Goal: Information Seeking & Learning: Learn about a topic

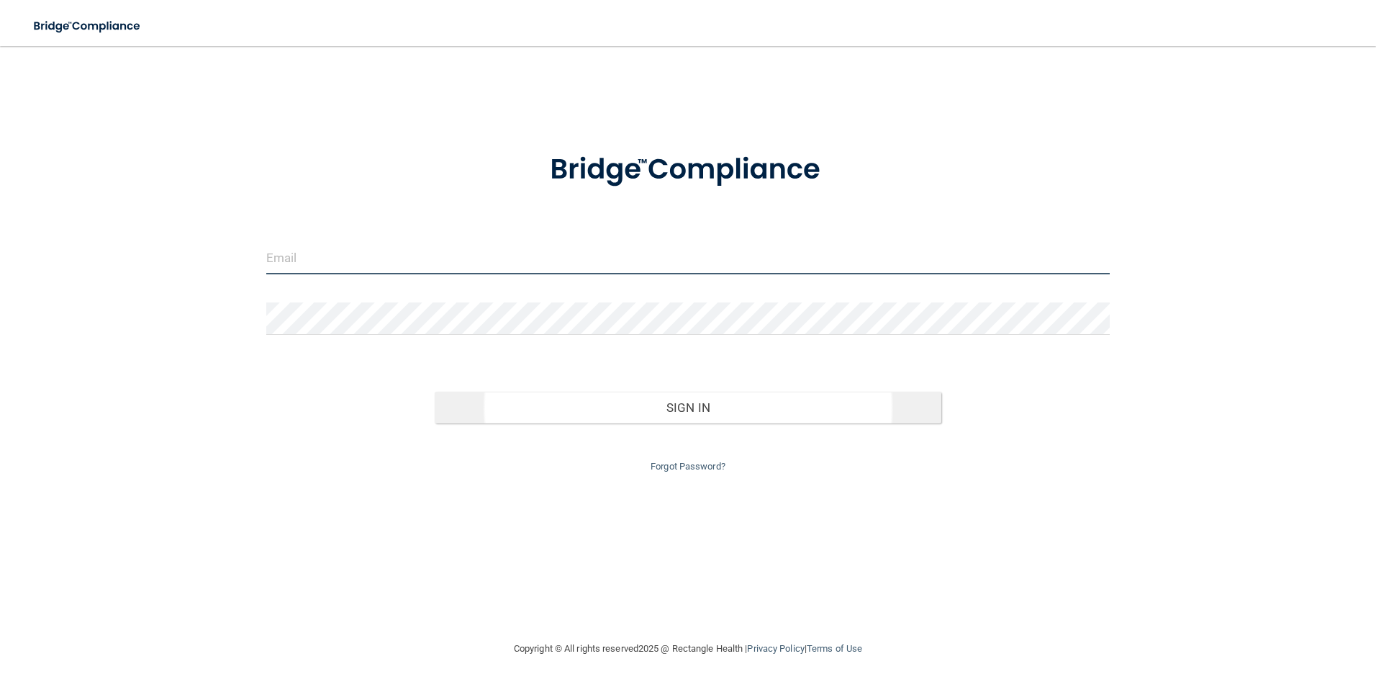
type input "[EMAIL_ADDRESS][PERSON_NAME][DOMAIN_NAME]"
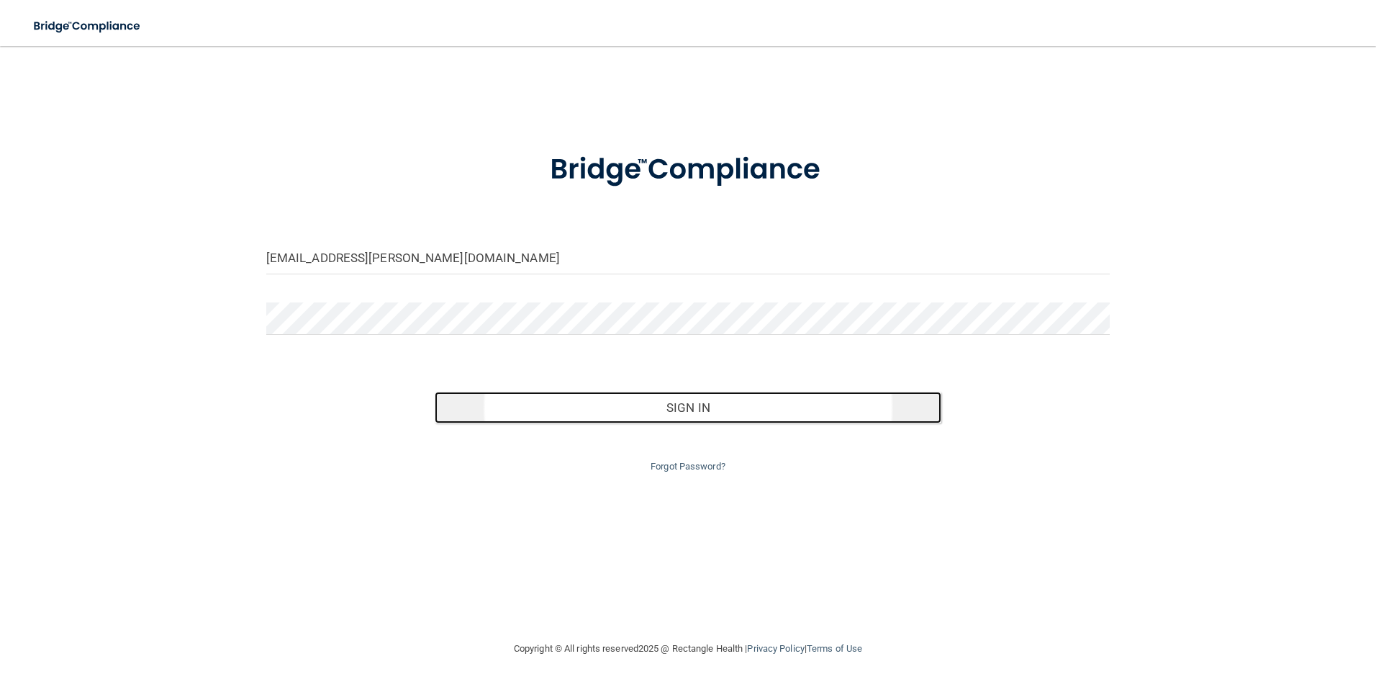
click at [711, 406] on button "Sign In" at bounding box center [688, 408] width 507 height 32
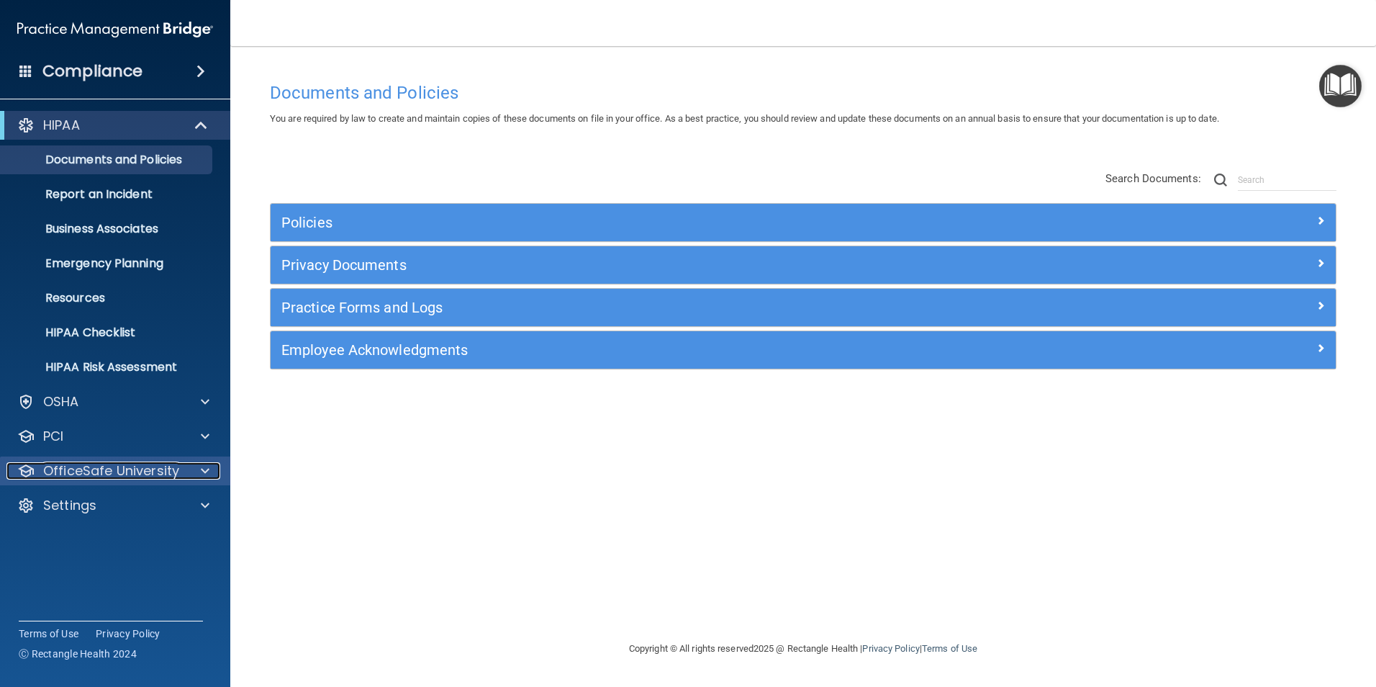
click at [163, 471] on p "OfficeSafe University" at bounding box center [111, 470] width 136 height 17
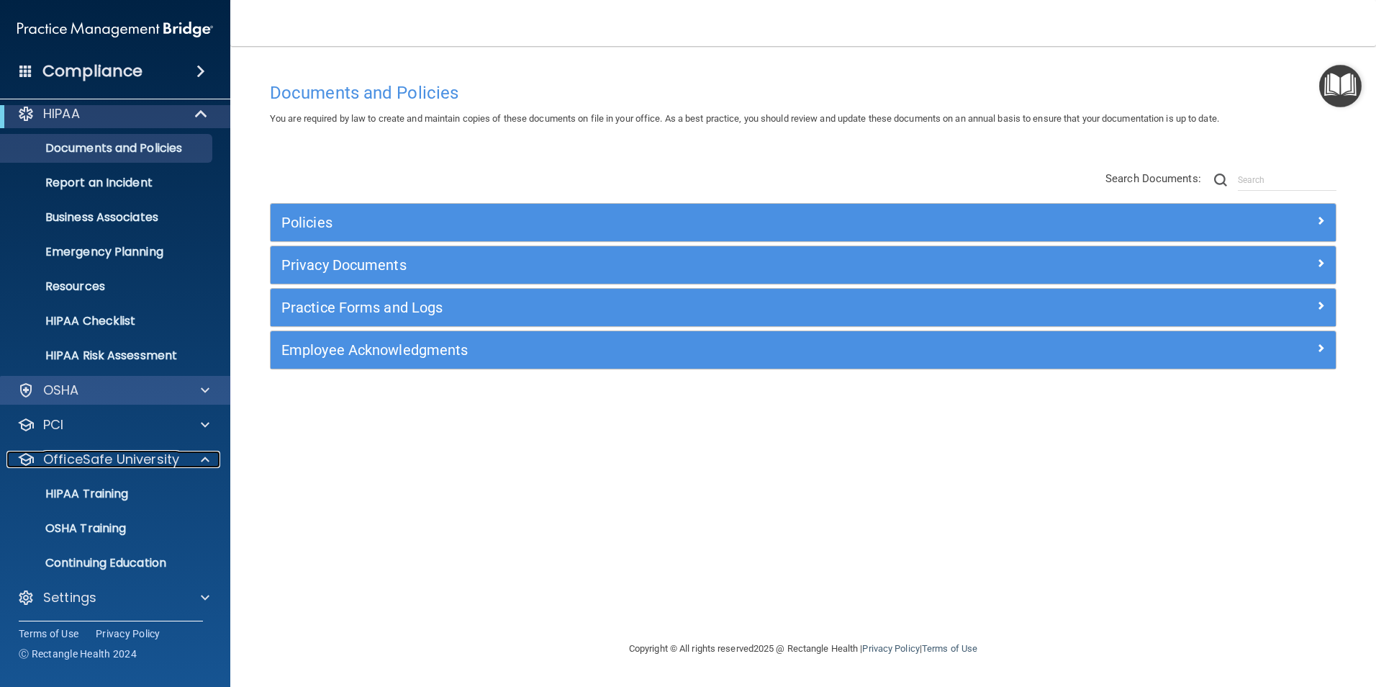
scroll to position [14, 0]
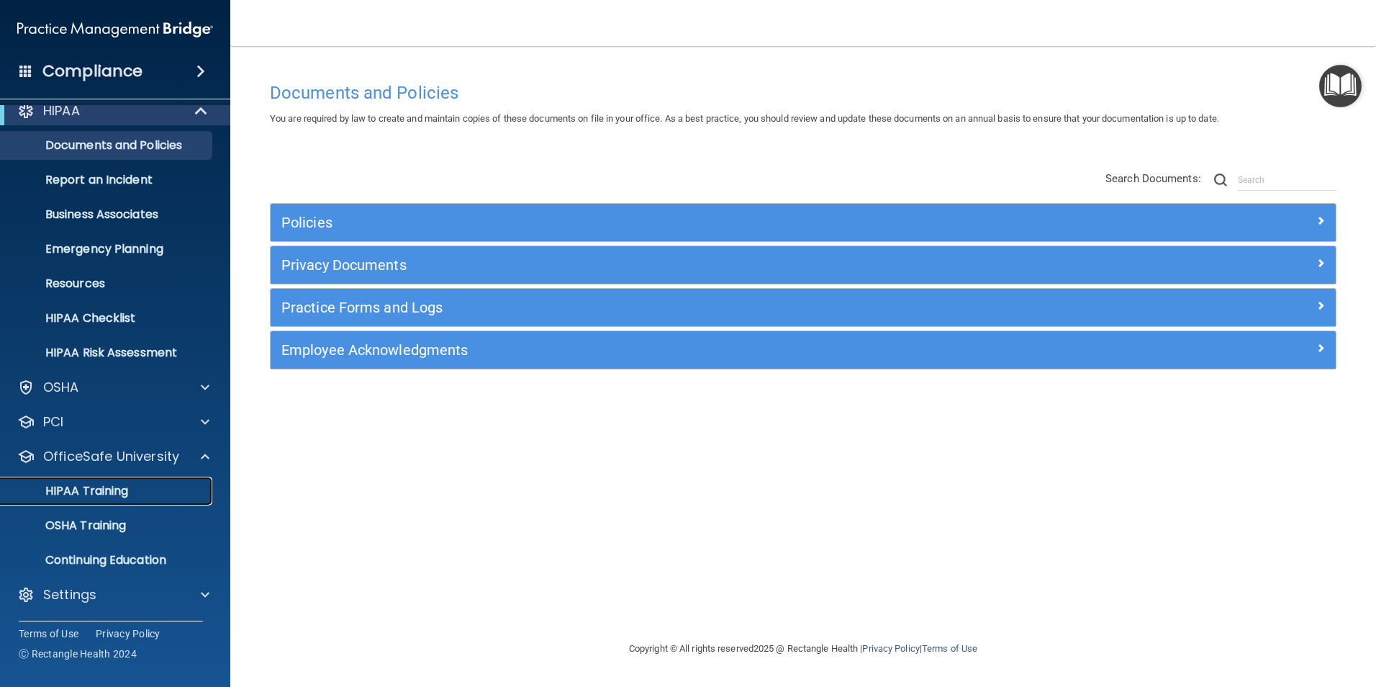
click at [120, 487] on p "HIPAA Training" at bounding box center [68, 491] width 119 height 14
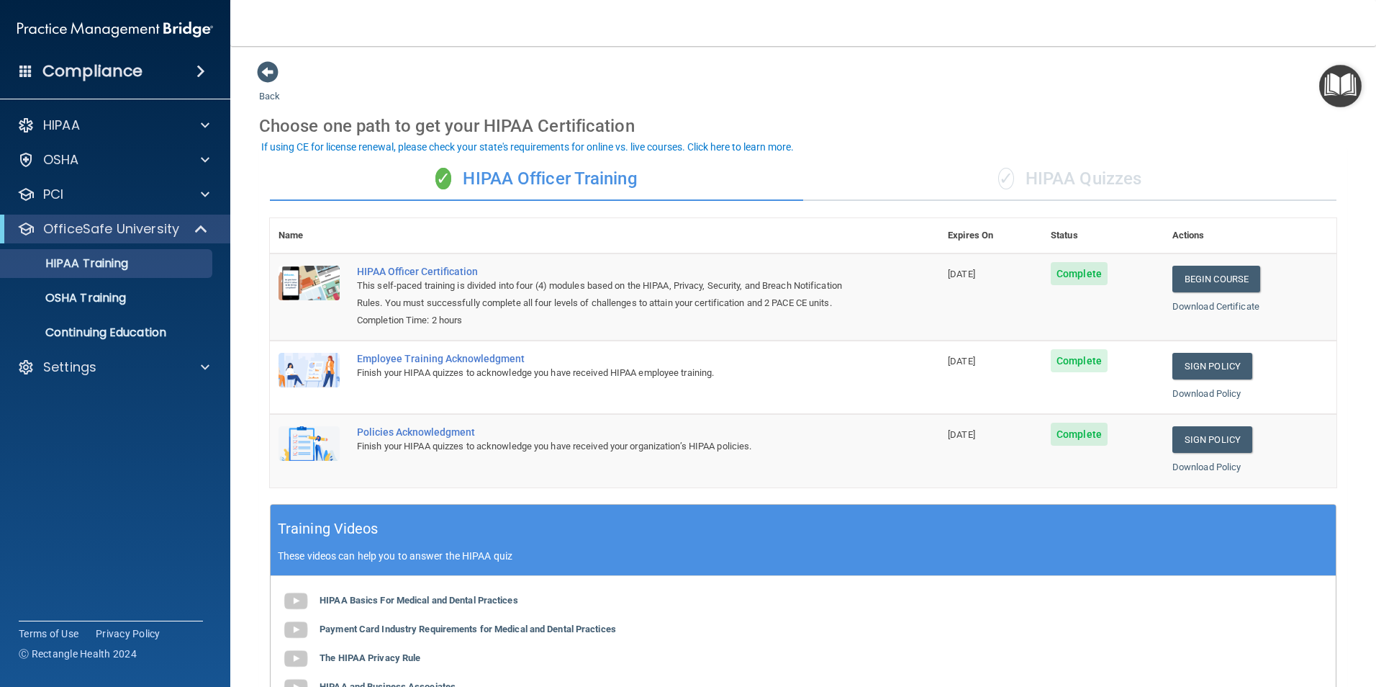
click at [1055, 184] on div "✓ HIPAA Quizzes" at bounding box center [1069, 179] width 533 height 43
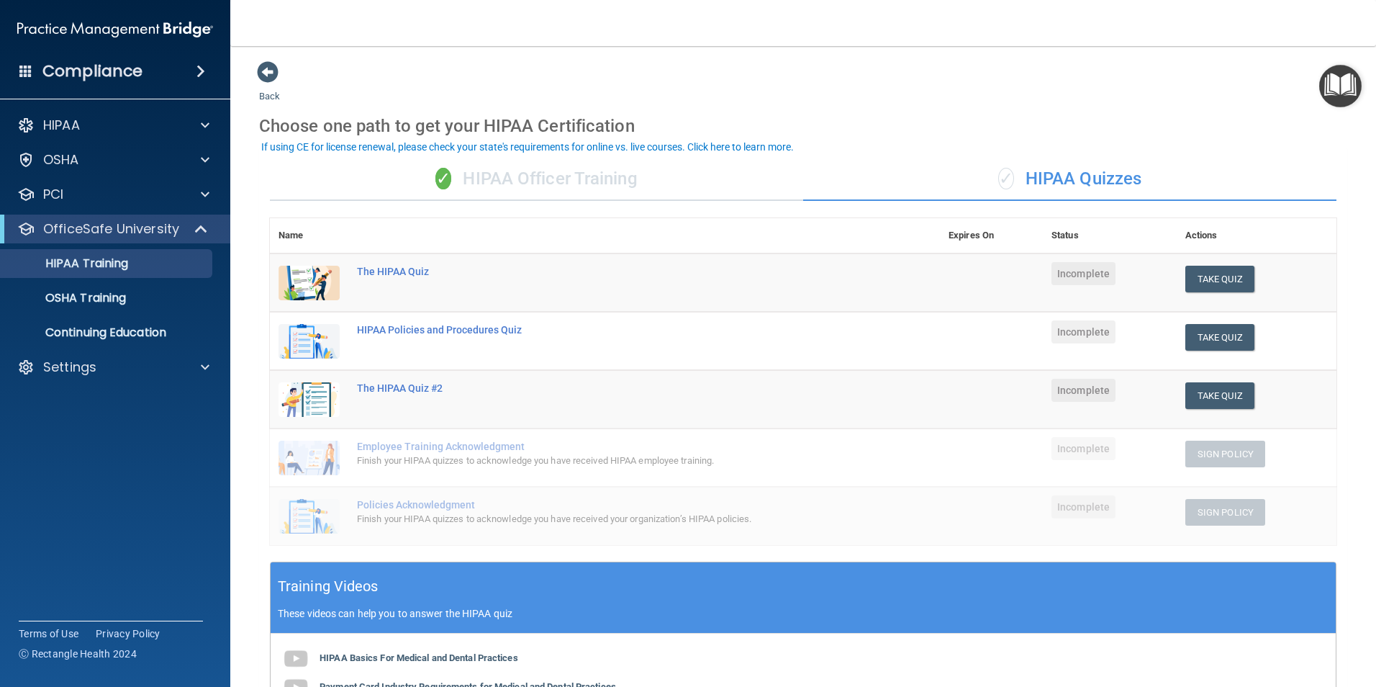
click at [1024, 77] on div "Back Choose one path to get your HIPAA Certification ✓ HIPAA Officer Training ✓…" at bounding box center [803, 505] width 1089 height 891
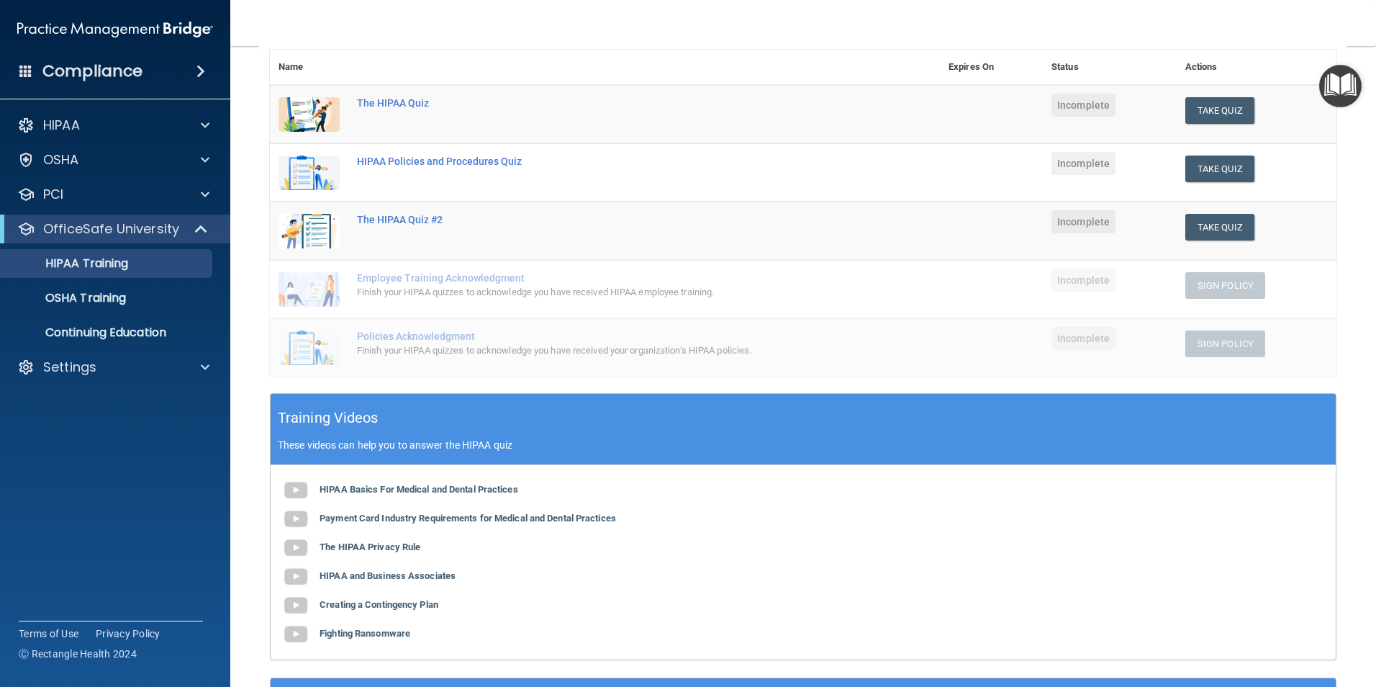
scroll to position [144, 0]
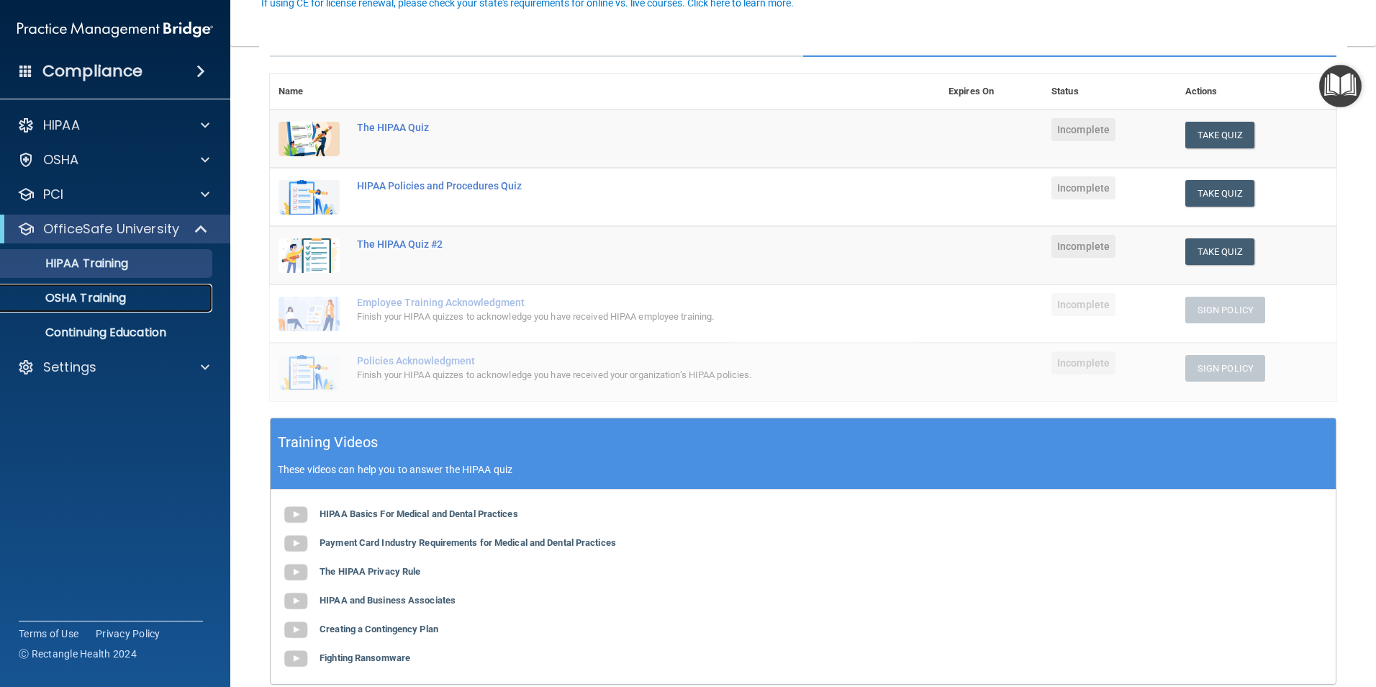
click at [160, 307] on link "OSHA Training" at bounding box center [99, 298] width 227 height 29
